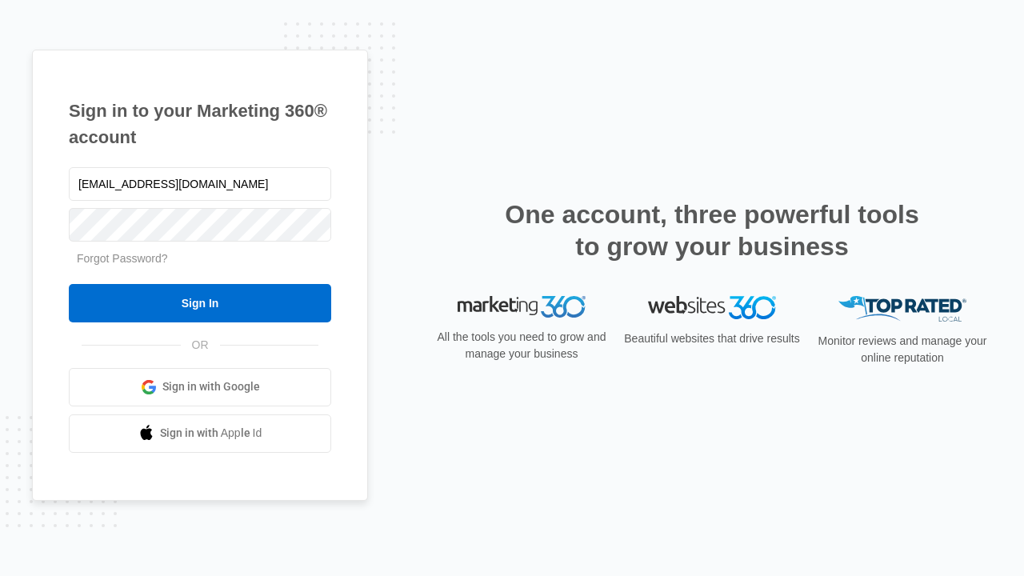
type input "[EMAIL_ADDRESS][DOMAIN_NAME]"
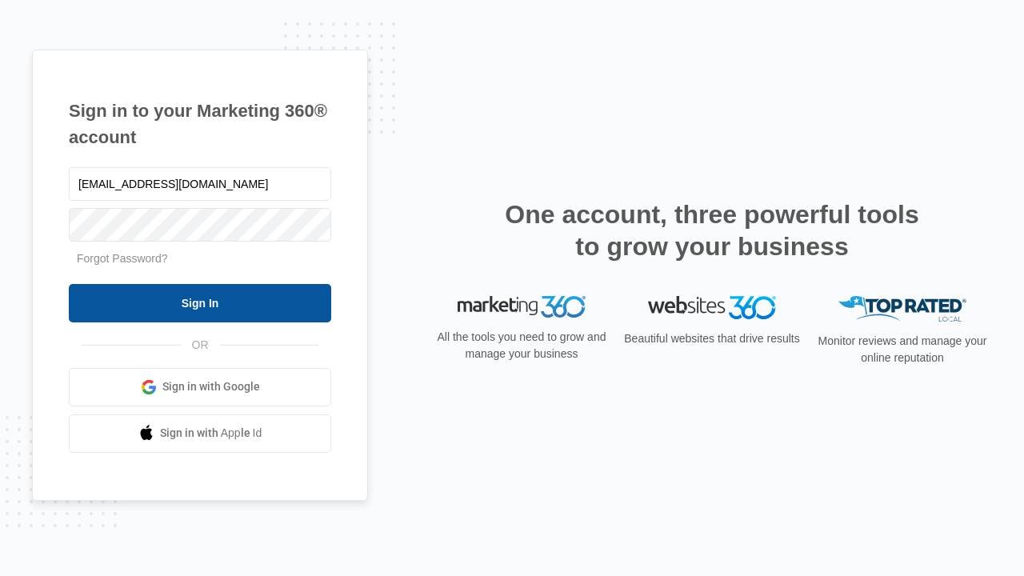
click at [200, 302] on input "Sign In" at bounding box center [200, 303] width 262 height 38
